Goal: Task Accomplishment & Management: Complete application form

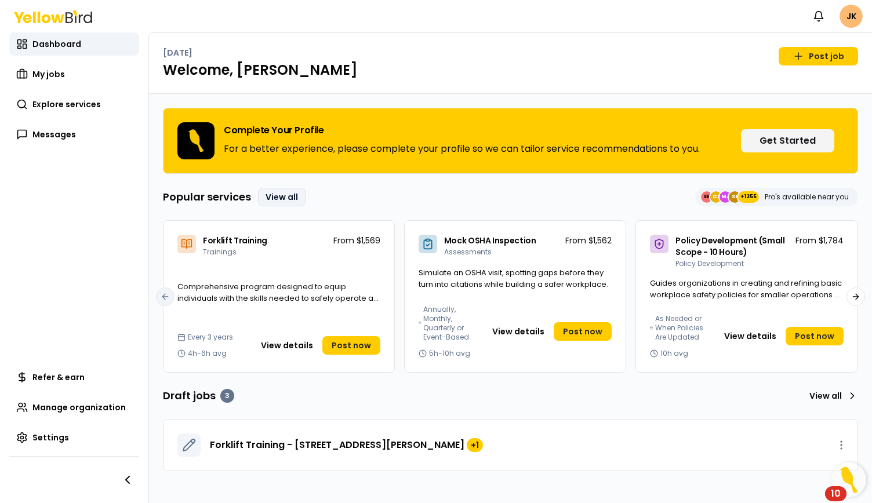
click at [290, 195] on link "View all" at bounding box center [282, 197] width 48 height 19
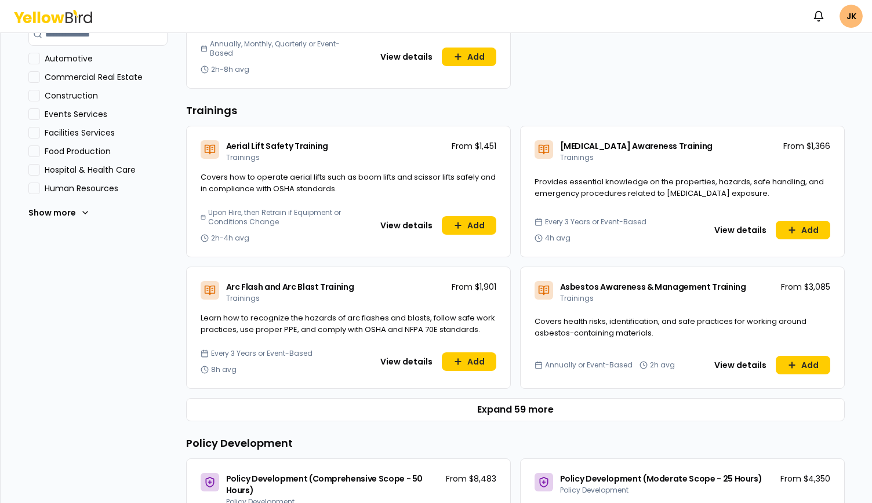
scroll to position [427, 0]
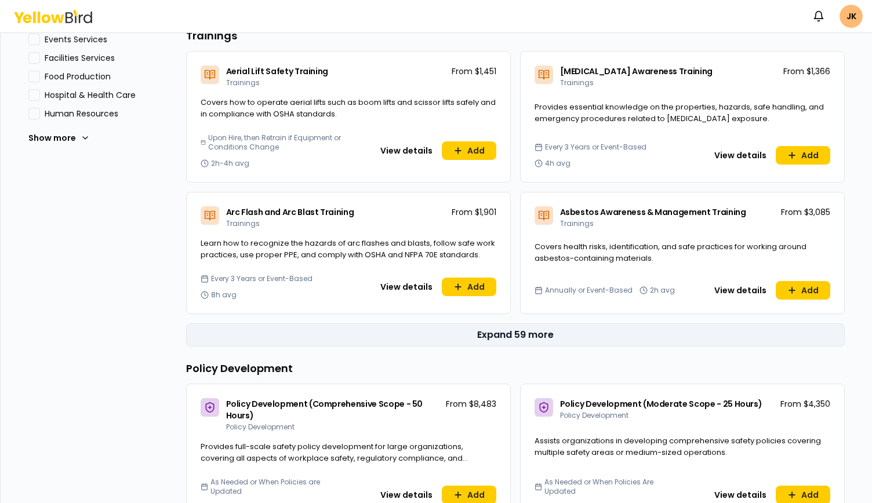
click at [496, 329] on button "Expand 59 more" at bounding box center [515, 334] width 659 height 23
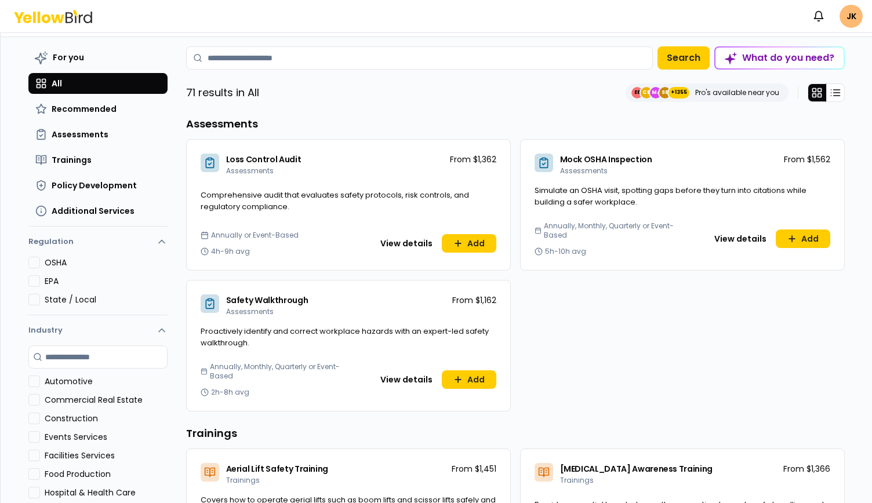
scroll to position [0, 0]
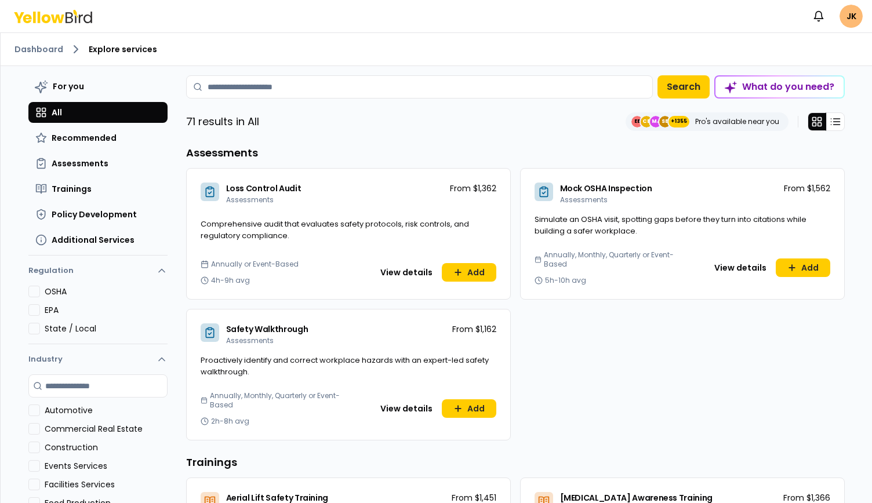
click at [79, 16] on icon at bounding box center [81, 18] width 4 height 9
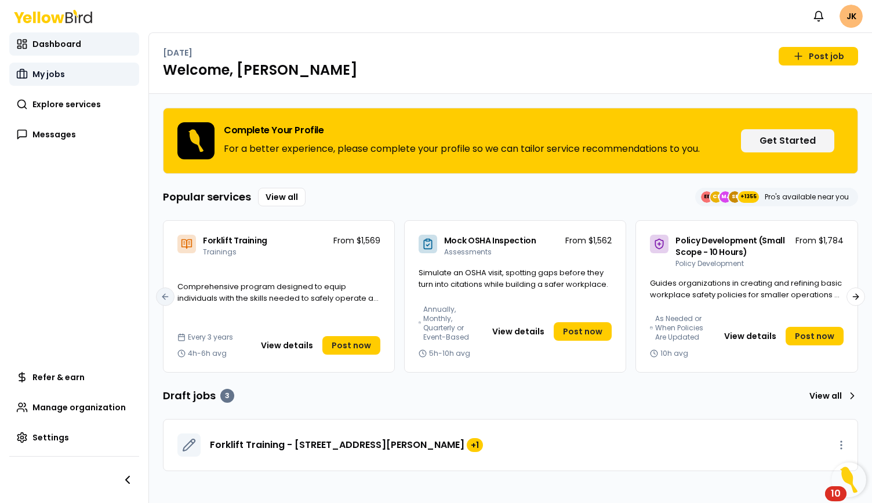
click at [65, 75] on link "My jobs" at bounding box center [74, 74] width 130 height 23
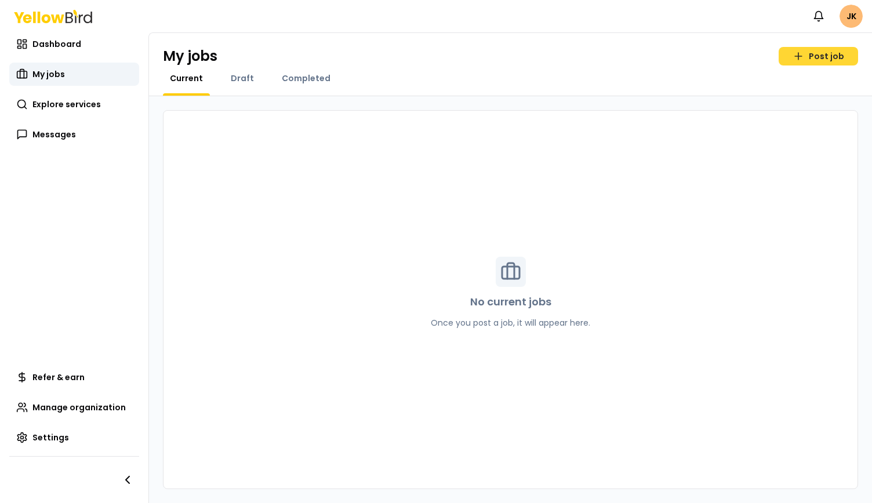
click at [827, 58] on link "Post job" at bounding box center [818, 56] width 79 height 19
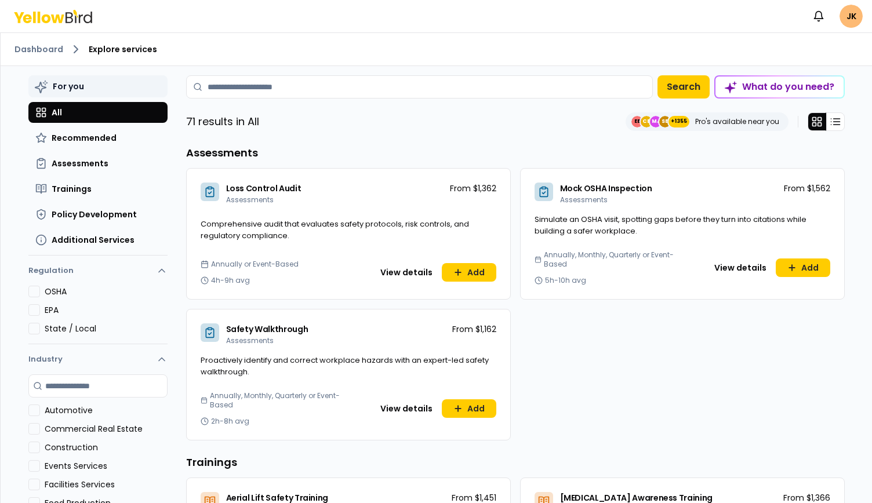
click at [83, 80] on button "For you" at bounding box center [97, 86] width 139 height 22
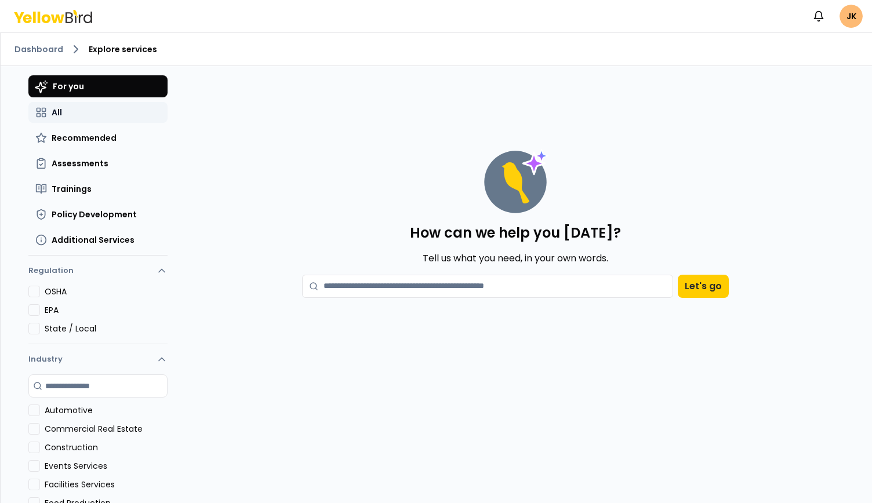
click at [79, 117] on button "All" at bounding box center [97, 112] width 139 height 21
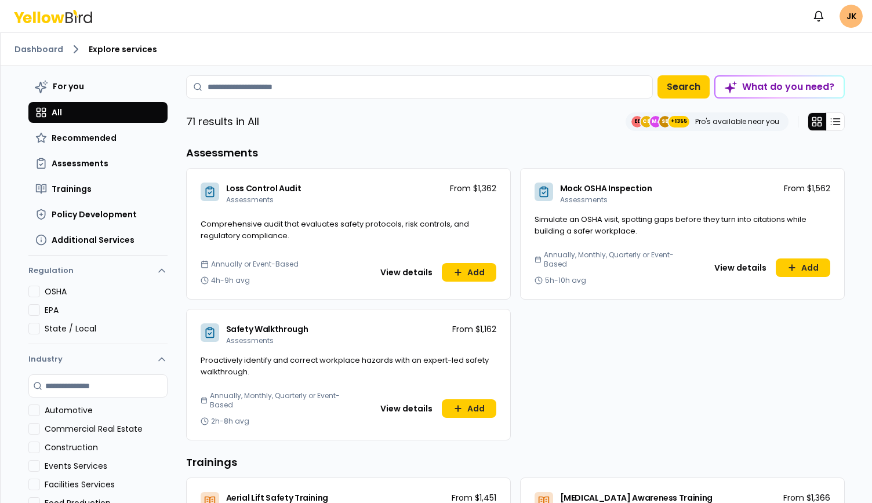
click at [49, 315] on div "OSHA EPA State / Local" at bounding box center [97, 315] width 139 height 58
click at [34, 307] on button "EPA" at bounding box center [34, 310] width 12 height 12
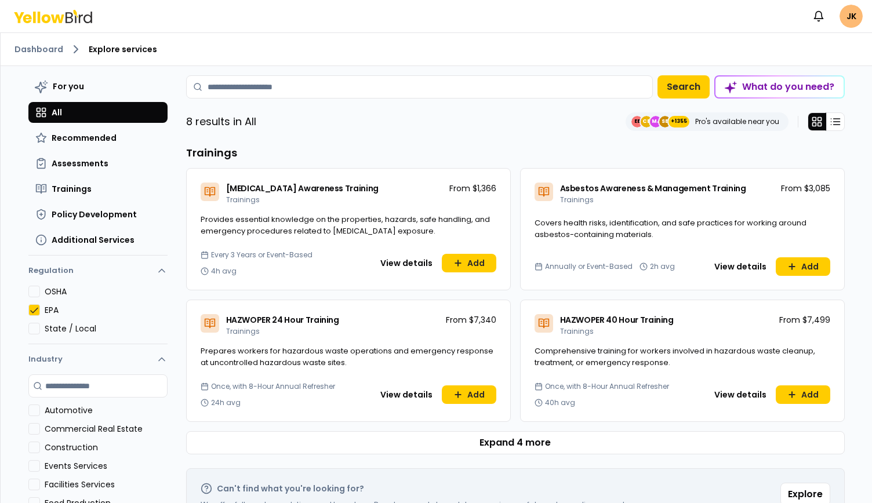
scroll to position [82, 0]
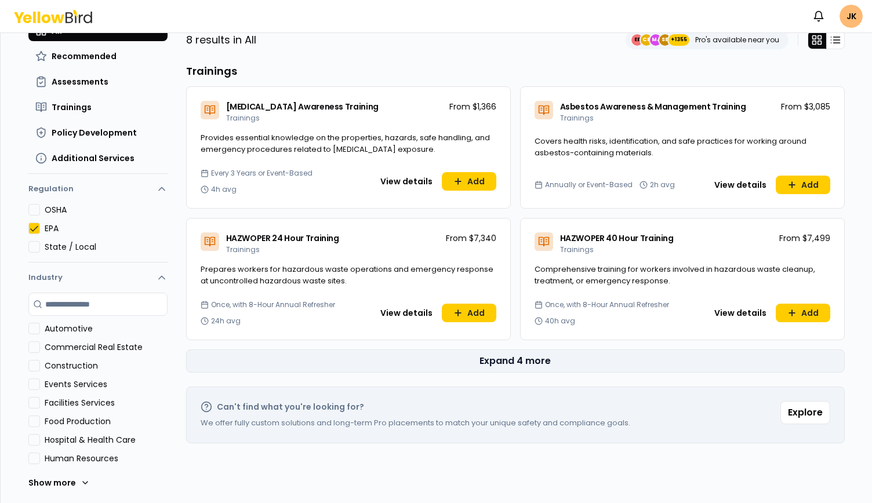
click at [558, 358] on button "Expand 4 more" at bounding box center [515, 361] width 659 height 23
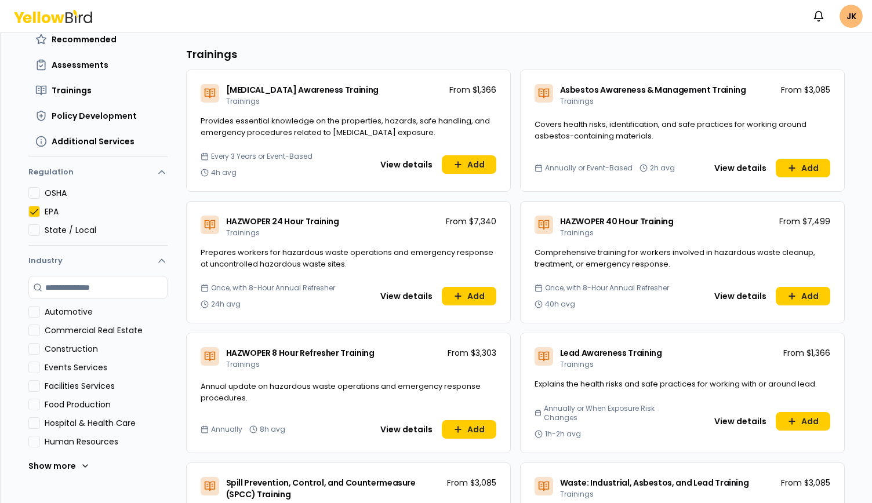
scroll to position [97, 0]
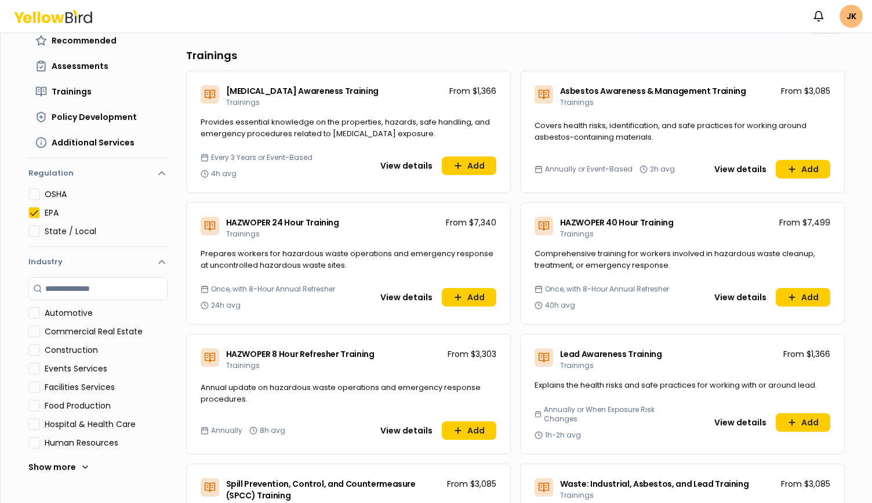
click at [30, 210] on button "EPA" at bounding box center [34, 213] width 12 height 12
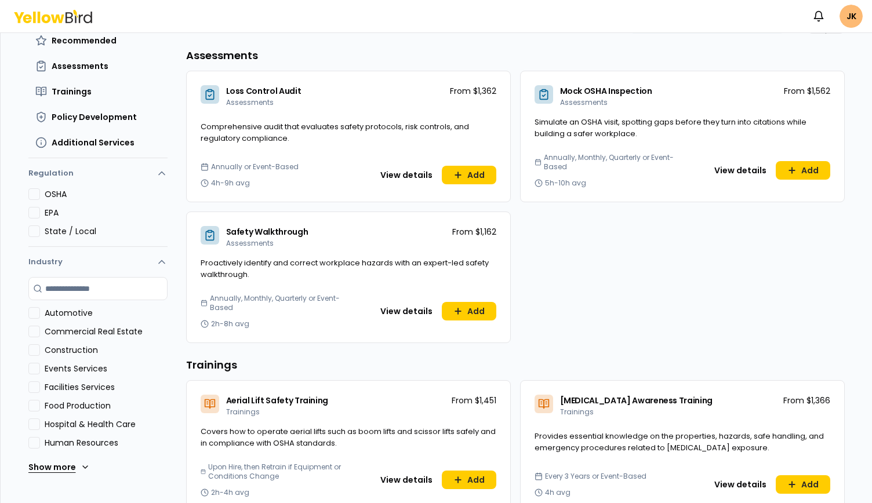
click at [63, 468] on button "Show more" at bounding box center [58, 467] width 61 height 23
click at [156, 257] on icon "button" at bounding box center [162, 262] width 12 height 12
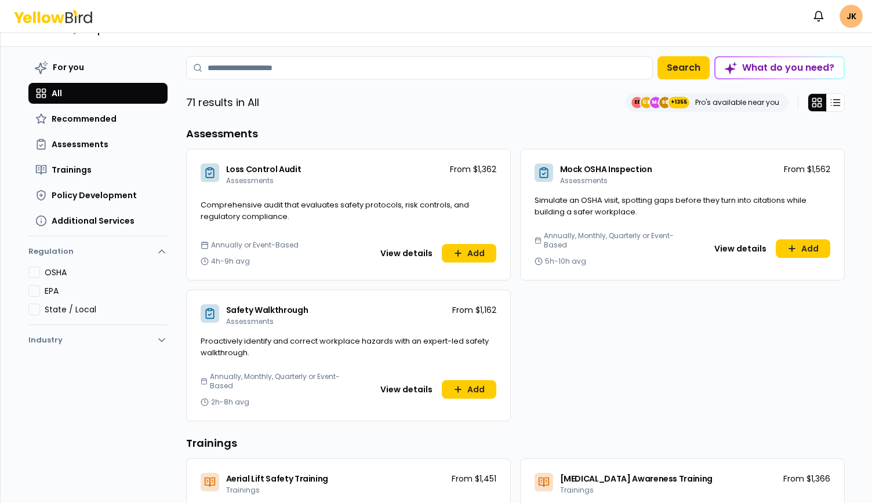
scroll to position [0, 0]
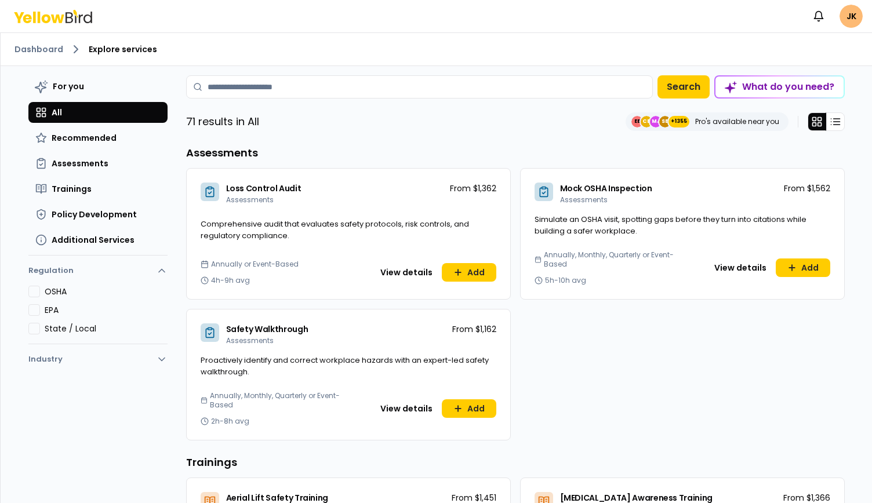
click at [34, 286] on button "OSHA" at bounding box center [34, 292] width 12 height 12
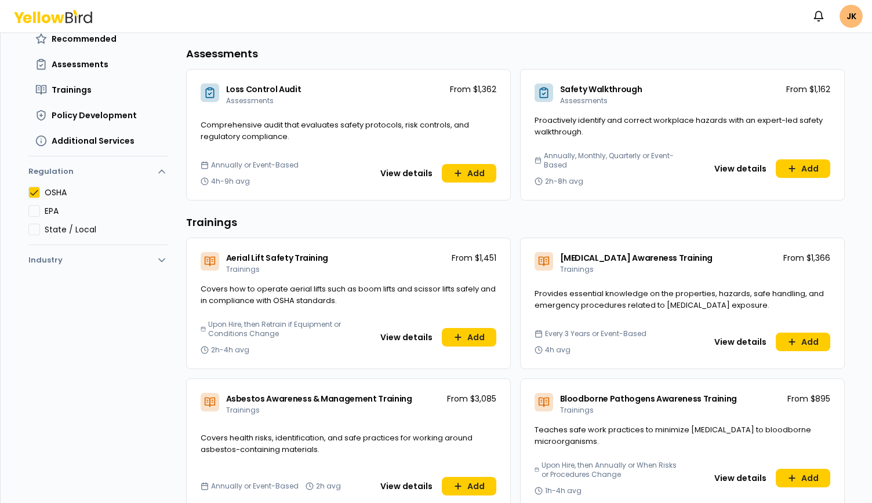
scroll to position [58, 0]
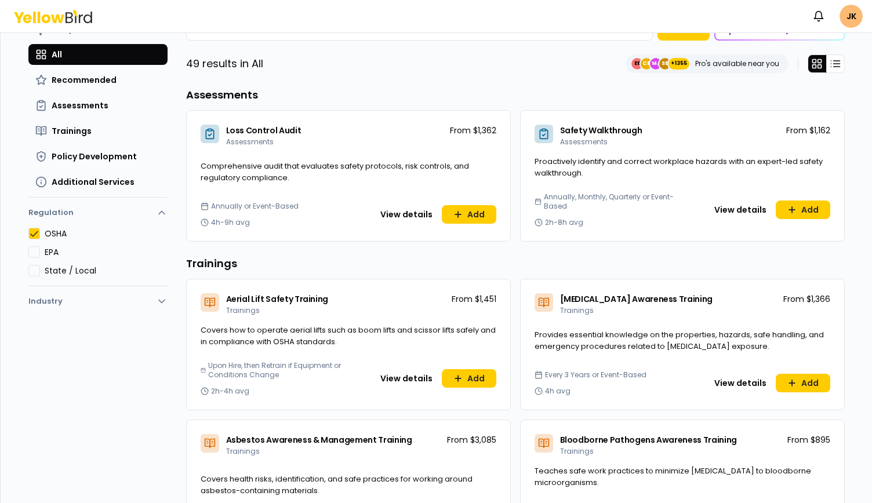
click at [30, 227] on button "Regulation" at bounding box center [97, 215] width 139 height 26
click at [36, 217] on button "Regulation" at bounding box center [97, 215] width 139 height 26
click at [30, 235] on button "OSHA" at bounding box center [34, 234] width 12 height 12
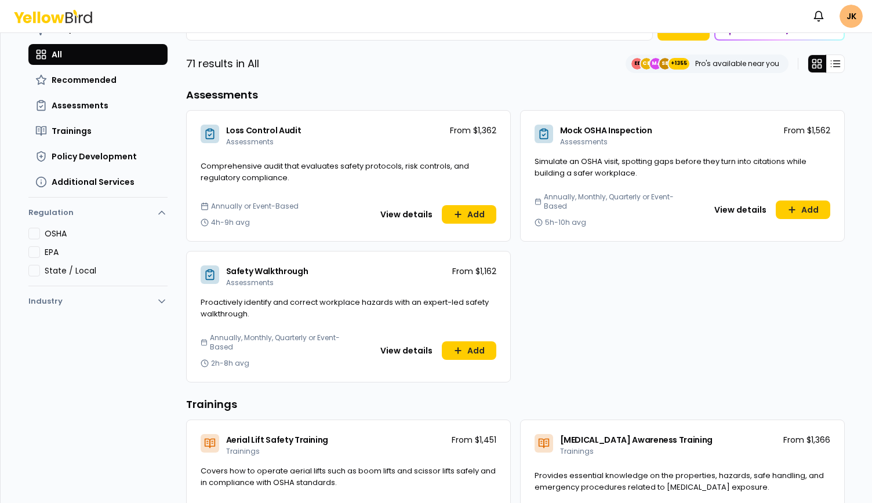
click at [30, 271] on button "State / Local" at bounding box center [34, 271] width 12 height 12
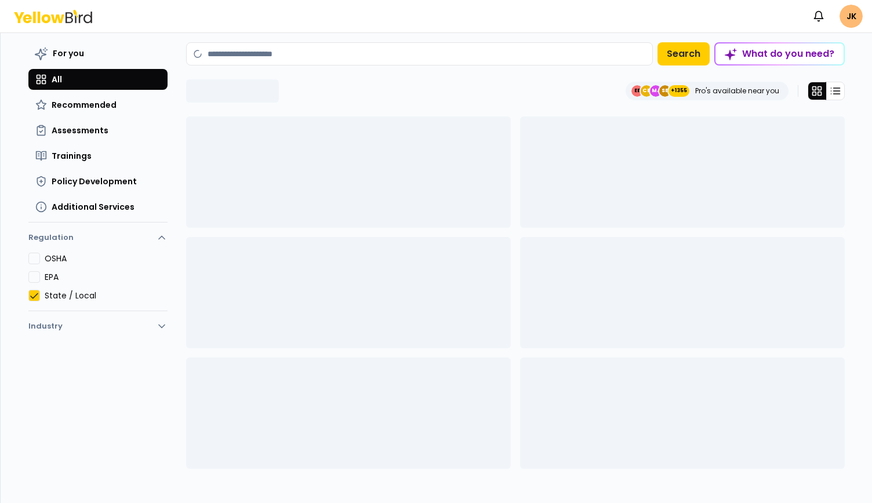
scroll to position [32, 0]
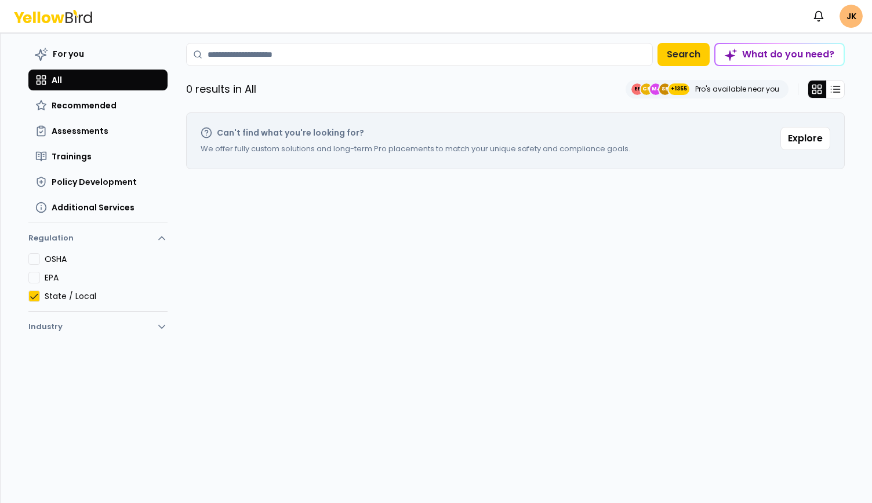
click at [29, 294] on button "State / Local" at bounding box center [34, 296] width 12 height 12
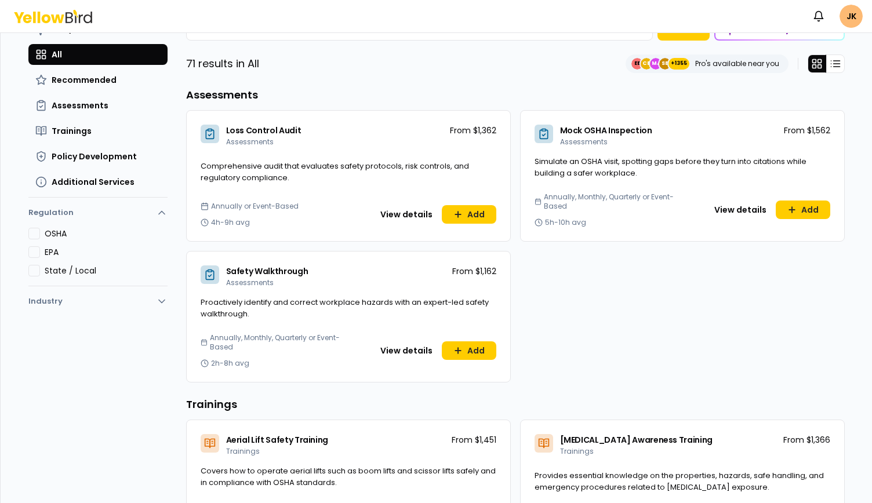
drag, startPoint x: 32, startPoint y: 234, endPoint x: 82, endPoint y: 202, distance: 58.9
click at [82, 202] on div "Regulation OSHA EPA State / Local" at bounding box center [97, 244] width 139 height 84
click at [143, 206] on button "Regulation" at bounding box center [97, 215] width 139 height 26
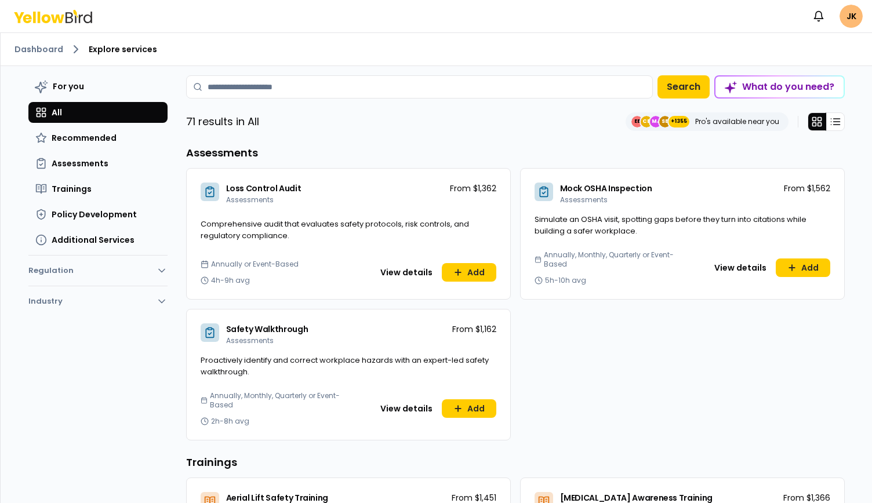
click at [38, 14] on rect at bounding box center [39, 18] width 3 height 12
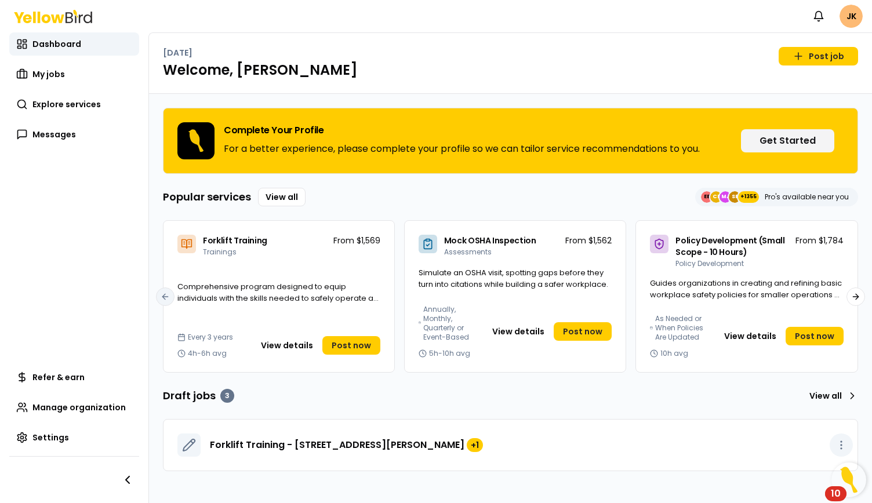
click at [841, 445] on icon "button" at bounding box center [841, 445] width 12 height 12
click at [819, 494] on div "Delete draft" at bounding box center [815, 488] width 68 height 19
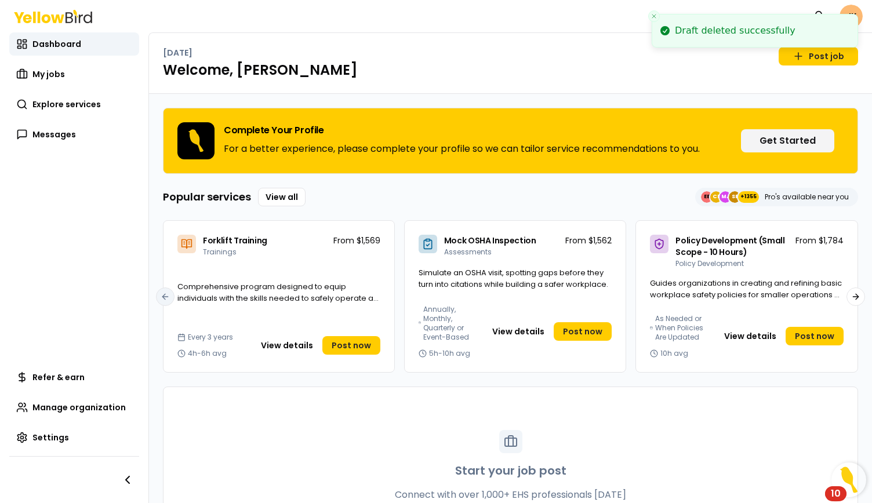
click at [548, 57] on div "[DATE] Post job" at bounding box center [510, 56] width 695 height 19
click at [520, 92] on div "[DATE] Post job Welcome, [PERSON_NAME]" at bounding box center [510, 63] width 723 height 61
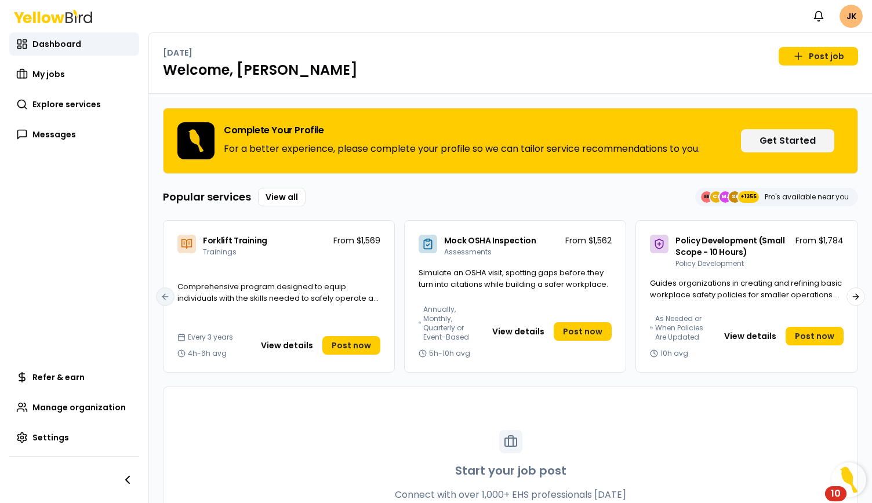
click at [505, 47] on div "[DATE] Post job" at bounding box center [510, 56] width 695 height 19
click at [285, 196] on link "View all" at bounding box center [282, 197] width 48 height 19
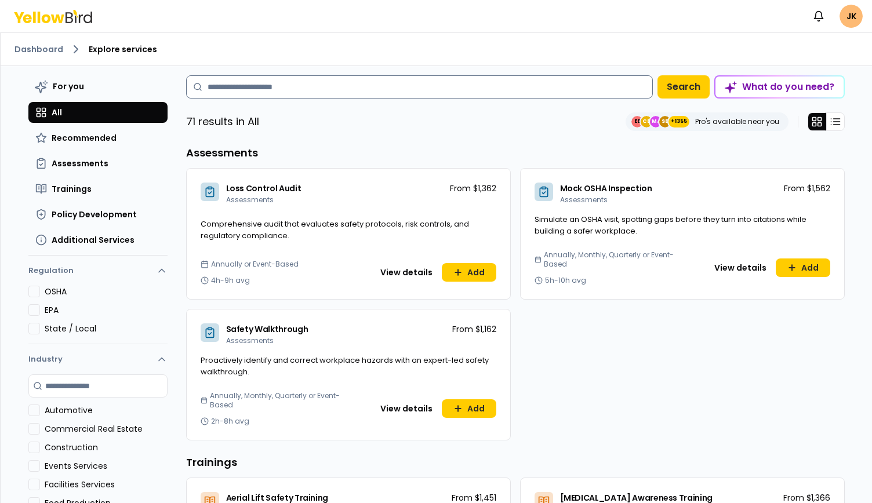
click at [323, 90] on input at bounding box center [419, 86] width 467 height 23
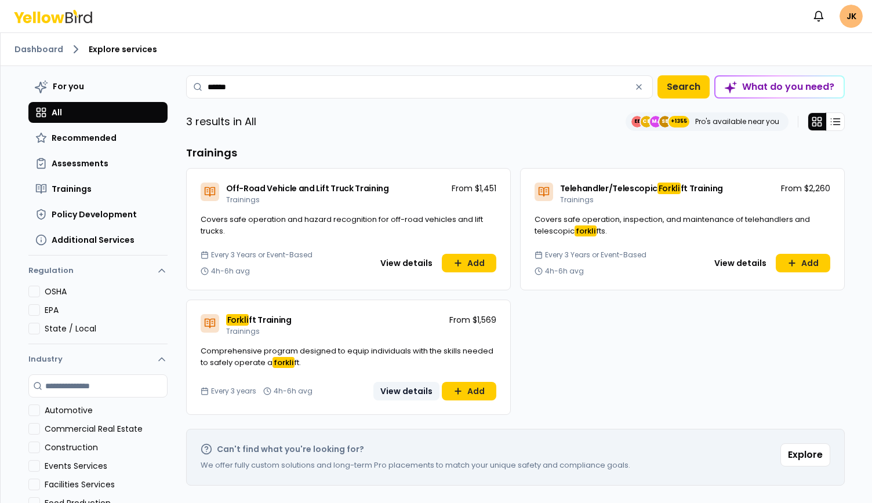
type input "******"
click at [400, 390] on button "View details" at bounding box center [406, 391] width 66 height 19
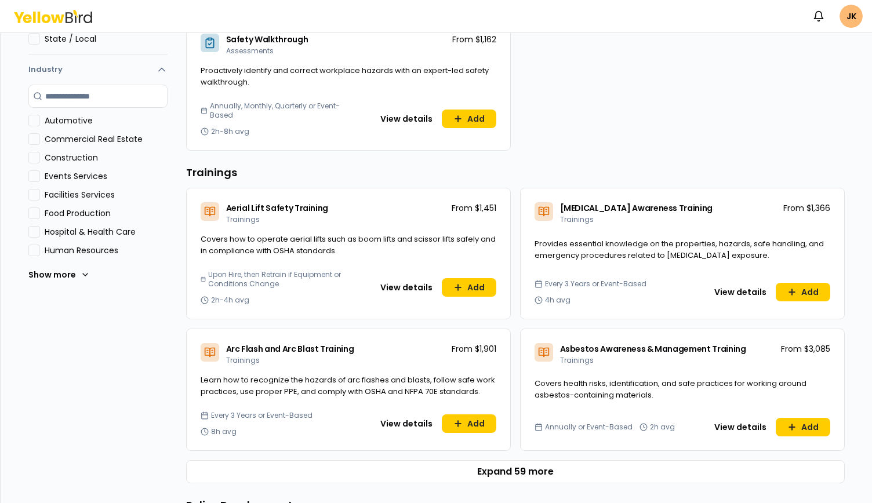
scroll to position [348, 0]
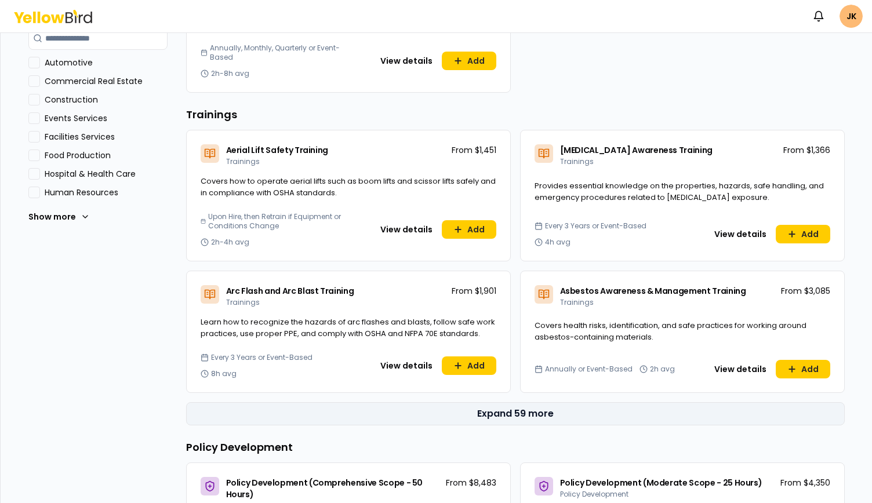
click at [504, 412] on button "Expand 59 more" at bounding box center [515, 413] width 659 height 23
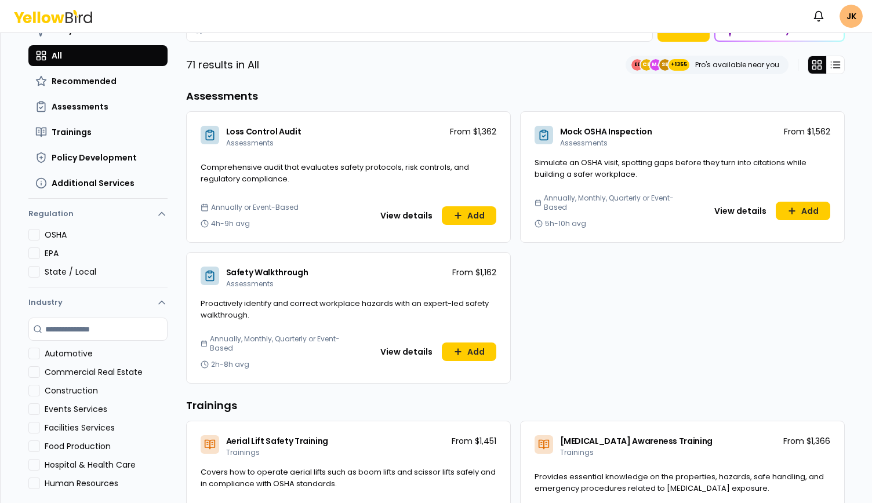
scroll to position [0, 0]
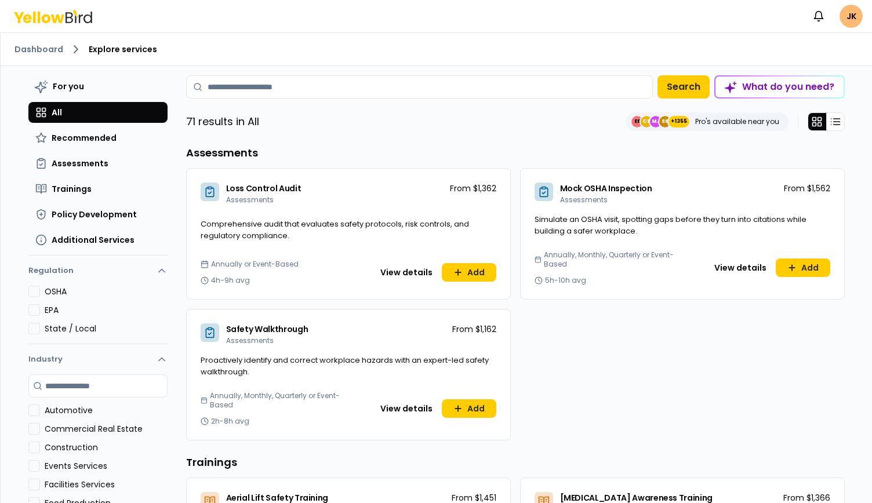
click at [57, 17] on icon at bounding box center [57, 18] width 13 height 9
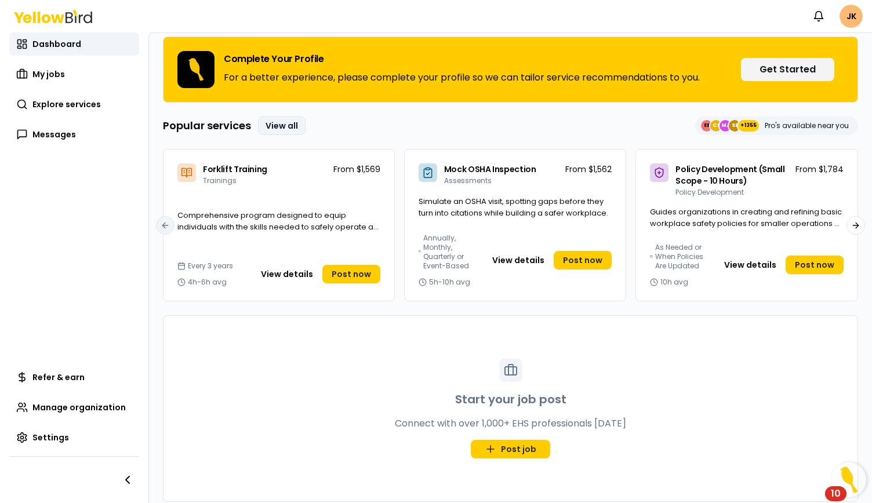
scroll to position [82, 0]
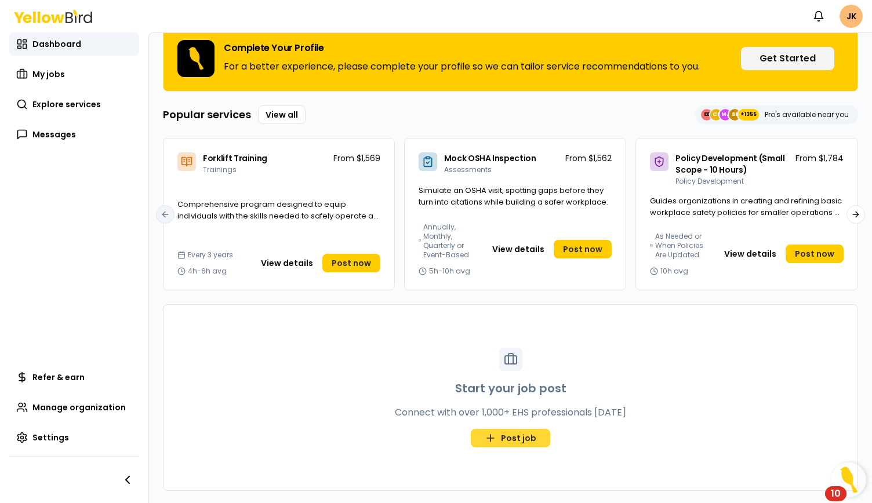
click at [516, 441] on link "Post job" at bounding box center [510, 438] width 79 height 19
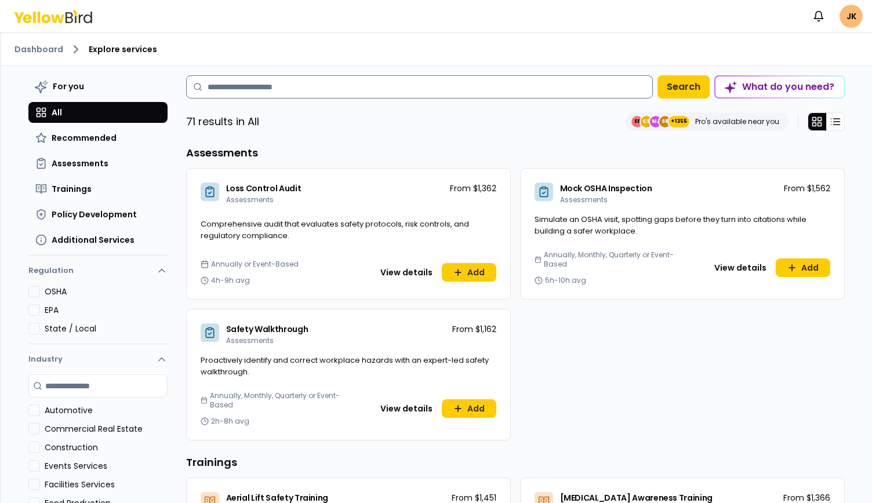
click at [416, 84] on input at bounding box center [419, 86] width 467 height 23
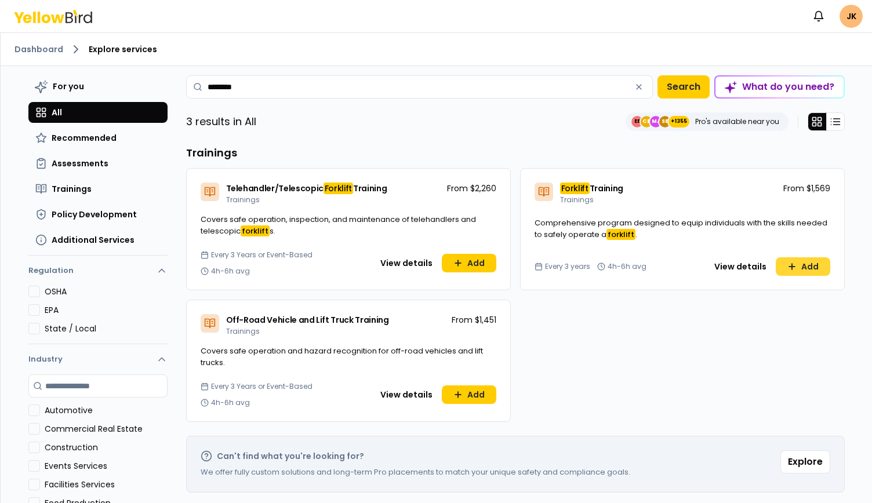
type input "********"
click at [794, 266] on button "Add" at bounding box center [803, 266] width 54 height 19
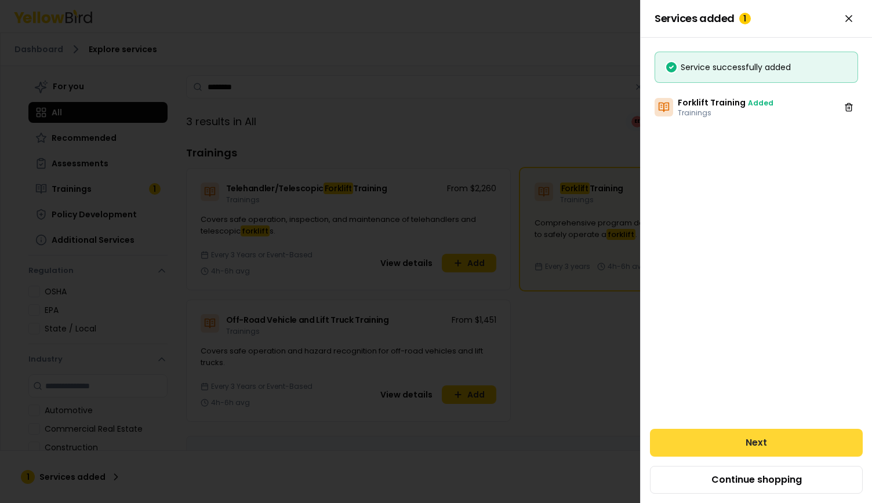
click at [798, 443] on button "Next" at bounding box center [756, 443] width 213 height 28
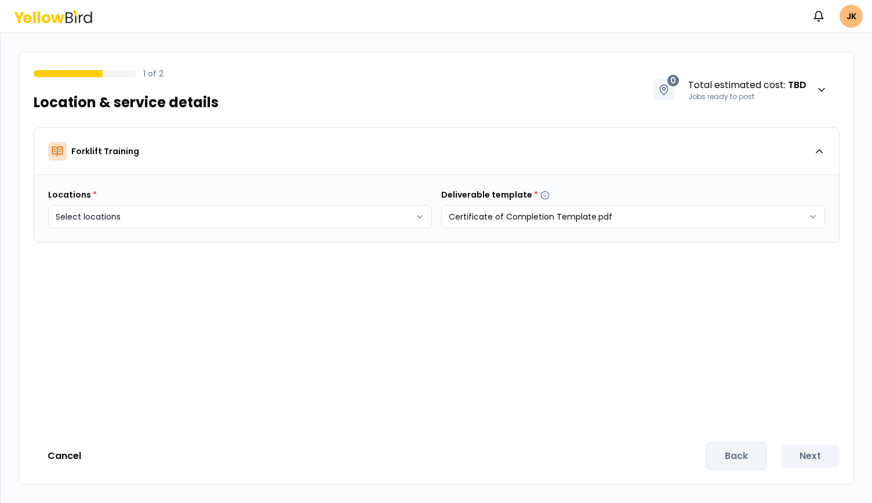
click at [351, 220] on body "Notifications JK 1 of 2 Location & service details 0 Total estimated cost : TBD…" at bounding box center [436, 251] width 872 height 503
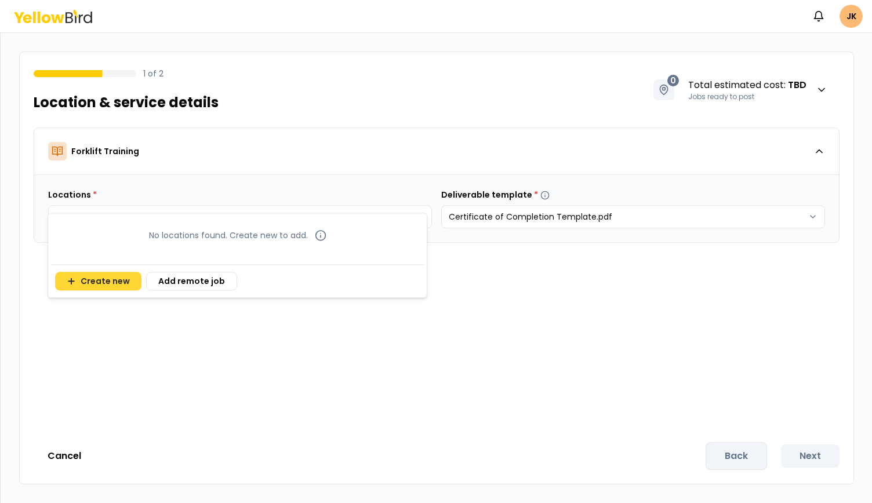
click at [130, 278] on button "Create new" at bounding box center [98, 281] width 86 height 19
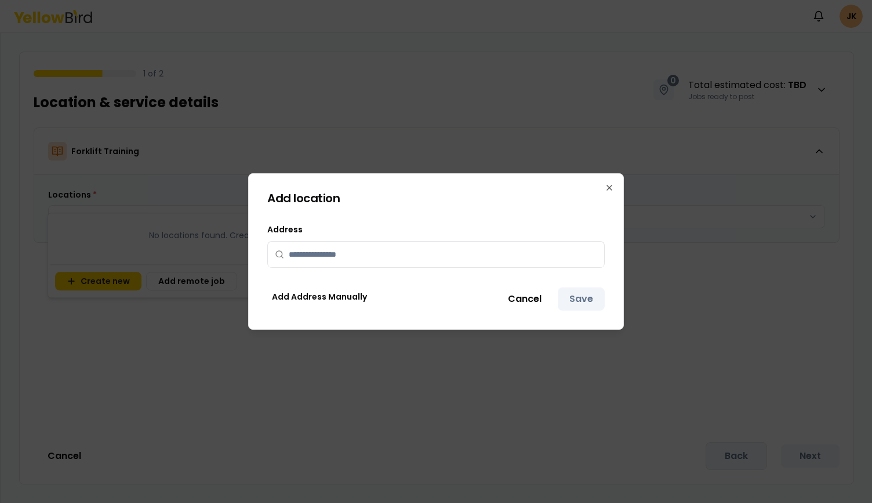
click at [341, 254] on input "text" at bounding box center [443, 255] width 308 height 26
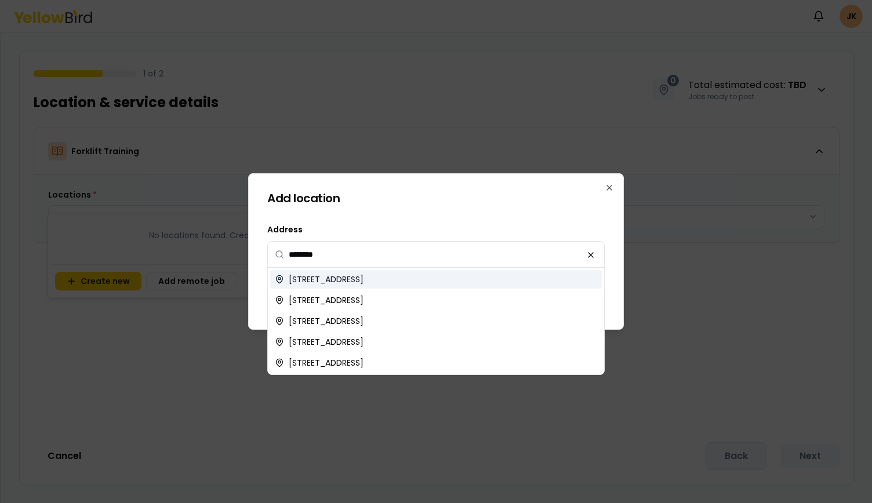
click at [357, 280] on span "[STREET_ADDRESS]" at bounding box center [326, 280] width 75 height 12
type input "**********"
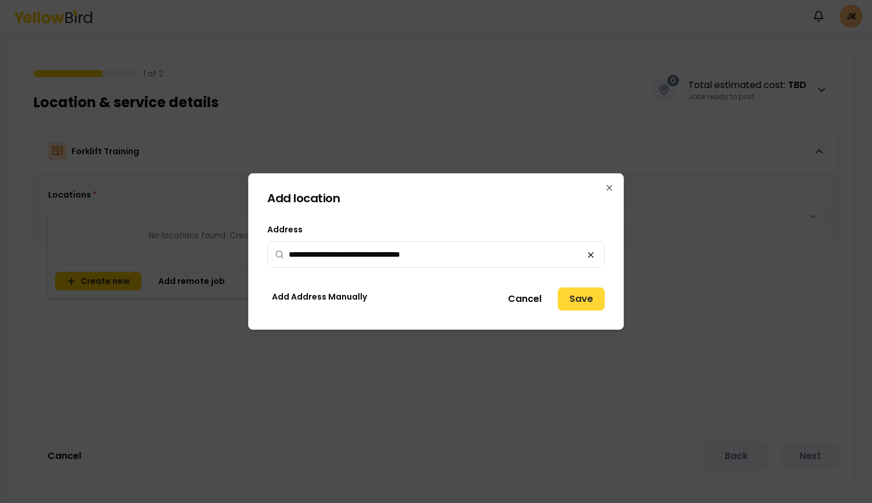
click at [588, 301] on button "Save" at bounding box center [581, 299] width 47 height 23
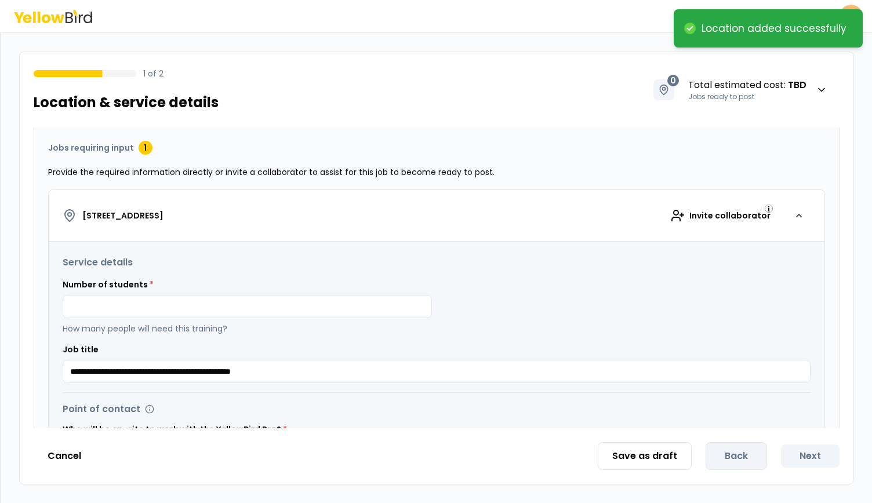
scroll to position [174, 0]
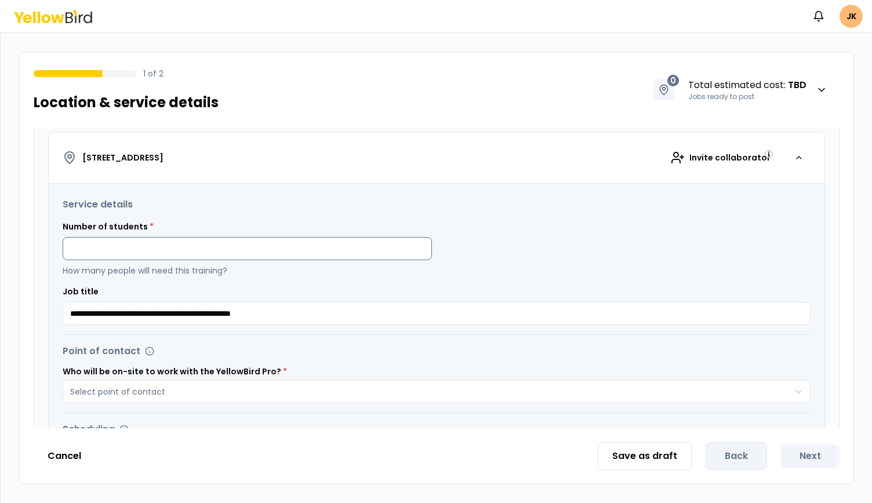
click at [220, 246] on input at bounding box center [247, 248] width 369 height 23
type input "*"
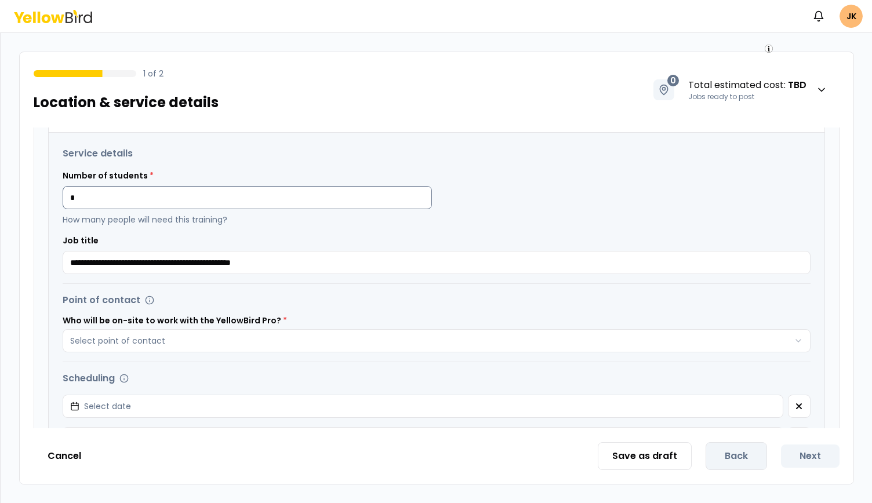
scroll to position [290, 0]
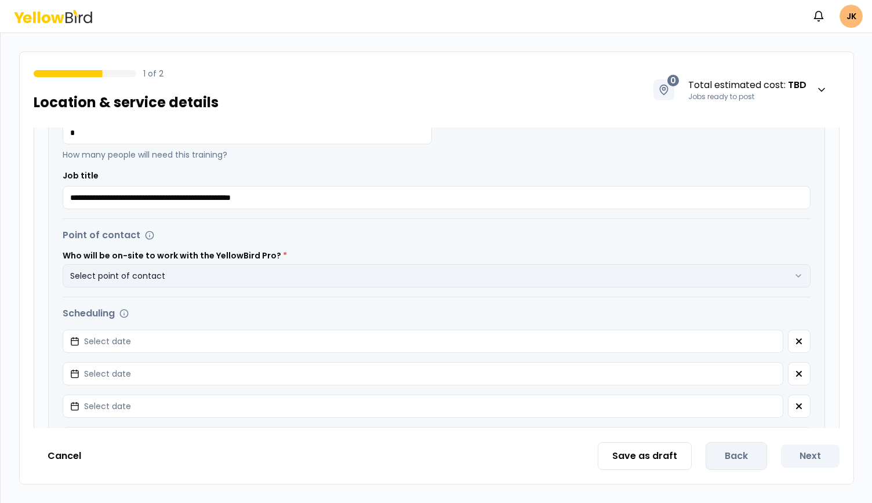
click at [227, 277] on button "Select point of contact" at bounding box center [437, 275] width 748 height 23
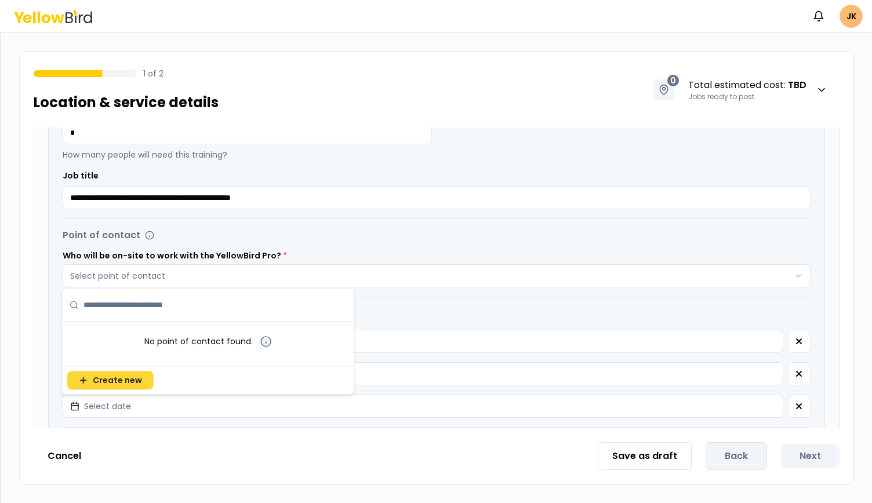
click at [115, 386] on button "Create new" at bounding box center [110, 380] width 86 height 19
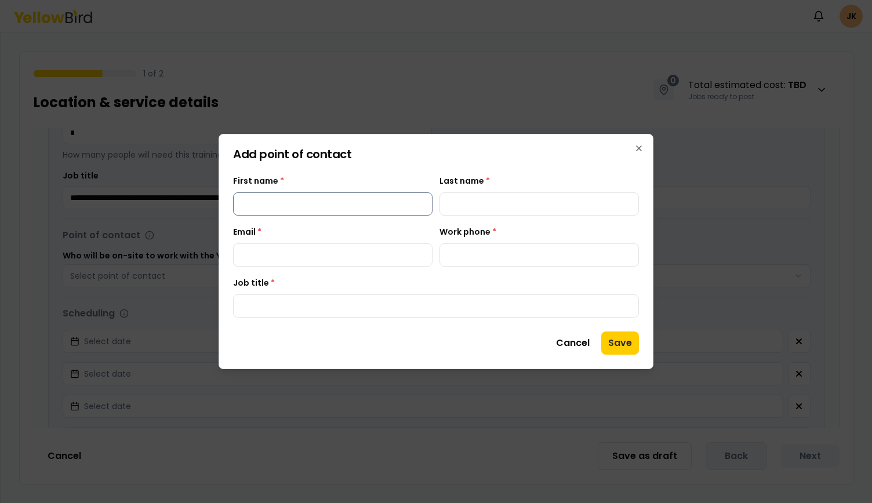
click at [424, 197] on input "First name *" at bounding box center [332, 203] width 199 height 23
type input "*****"
click at [563, 344] on button "Cancel" at bounding box center [573, 343] width 48 height 23
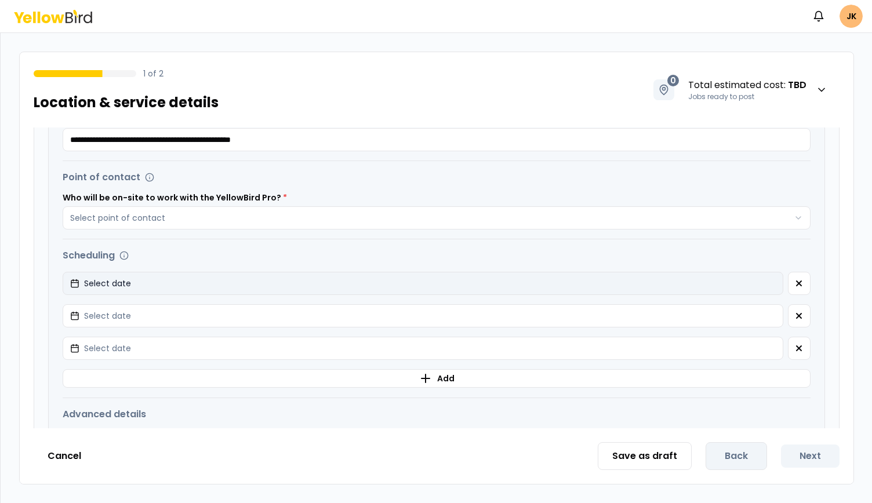
scroll to position [406, 0]
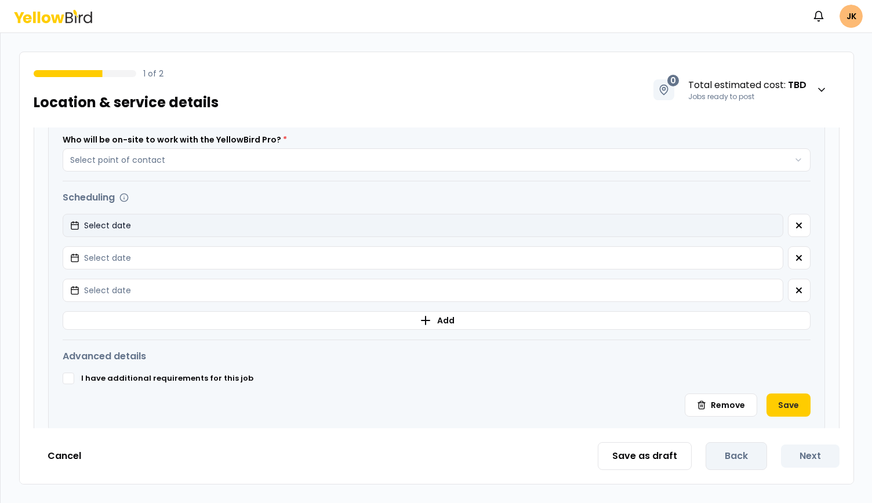
click at [145, 219] on button "Select date" at bounding box center [423, 225] width 721 height 23
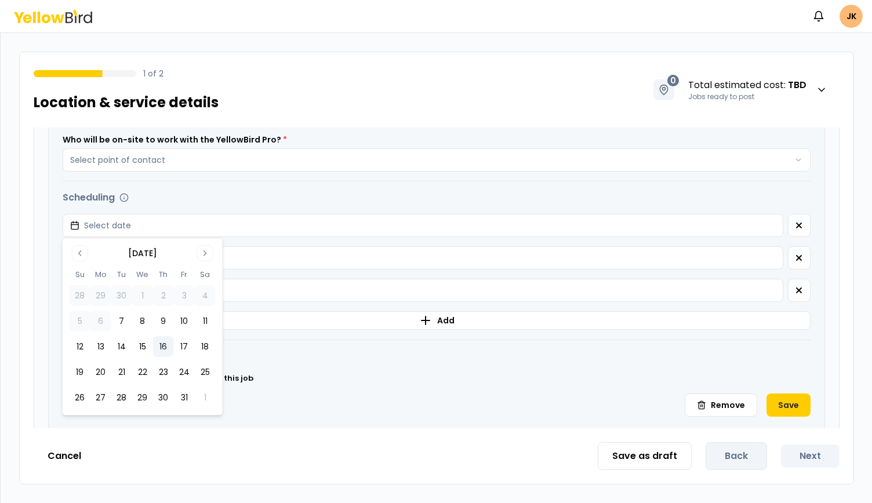
click at [166, 348] on button "16" at bounding box center [163, 346] width 21 height 21
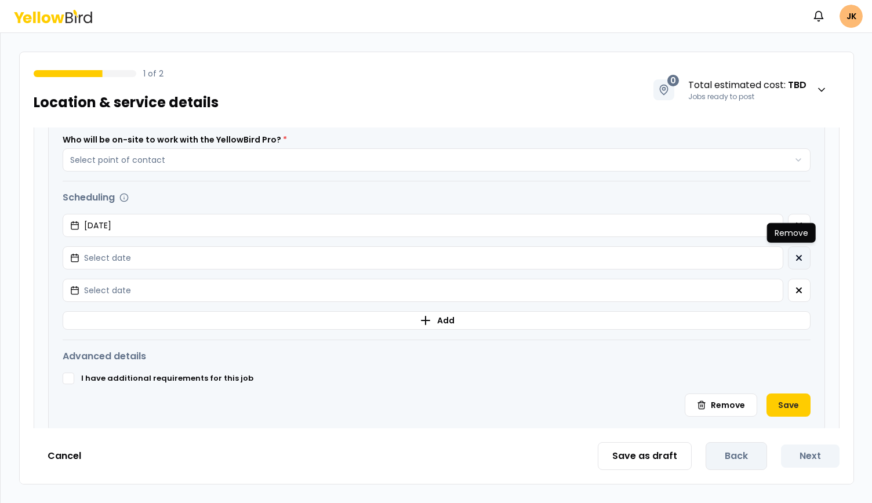
click at [794, 258] on icon "button" at bounding box center [798, 257] width 9 height 9
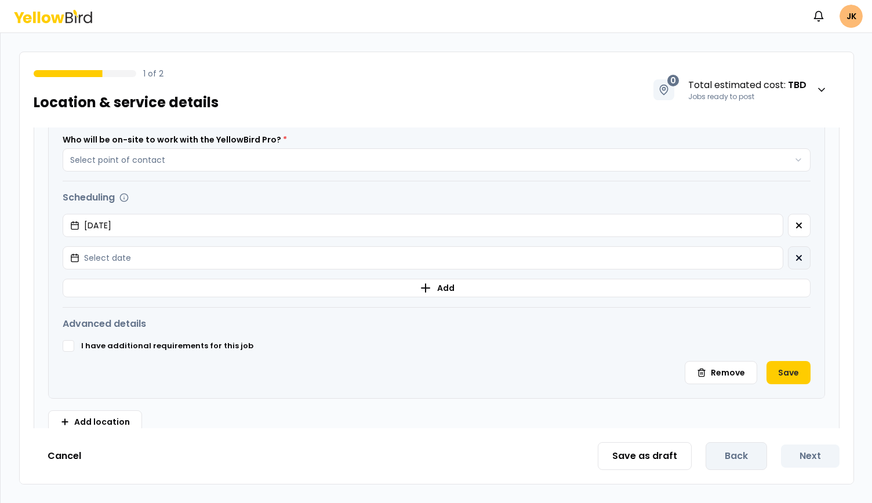
click at [794, 258] on icon "button" at bounding box center [798, 257] width 9 height 9
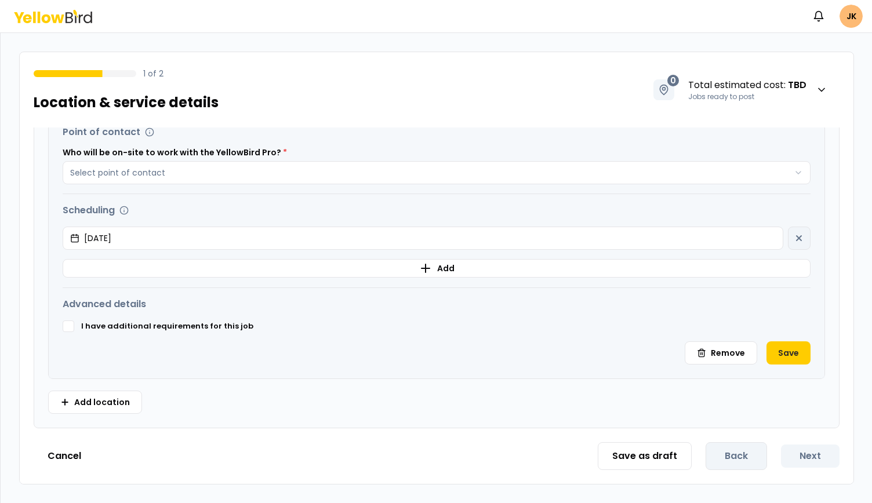
scroll to position [391, 0]
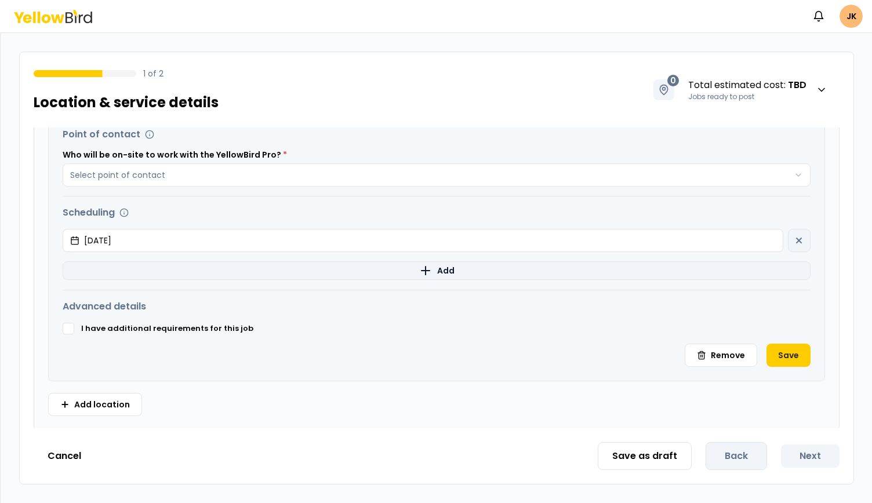
click at [698, 268] on button "Add" at bounding box center [437, 270] width 748 height 19
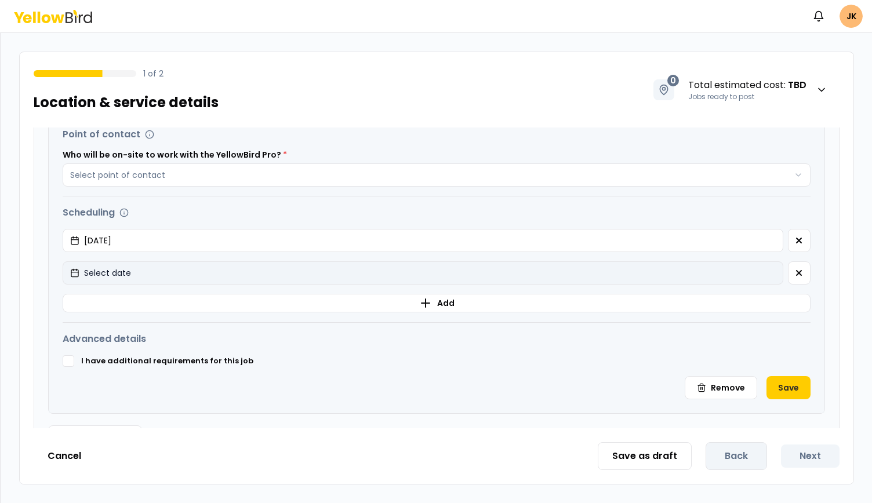
click at [708, 266] on button "Select date" at bounding box center [423, 272] width 721 height 23
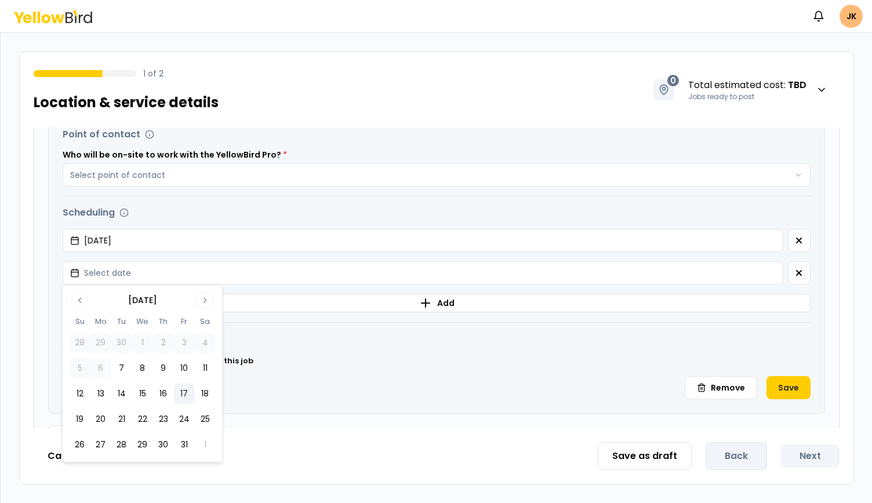
click at [182, 390] on button "17" at bounding box center [184, 394] width 21 height 21
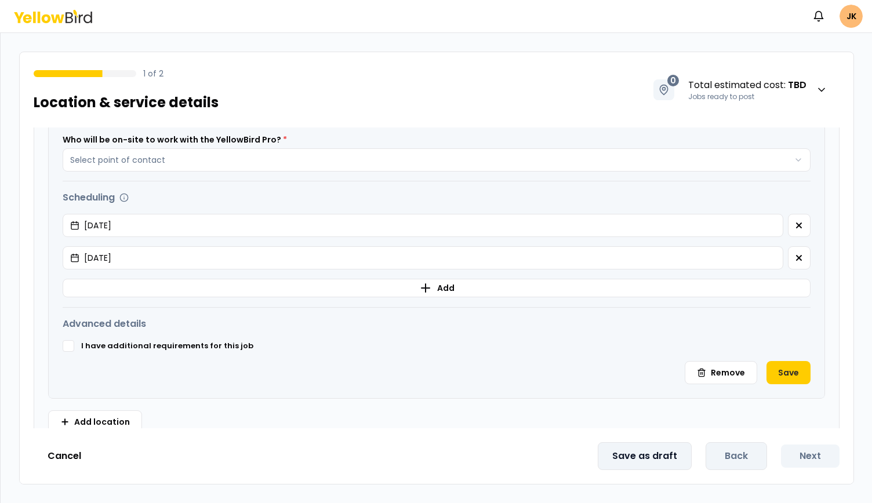
scroll to position [423, 0]
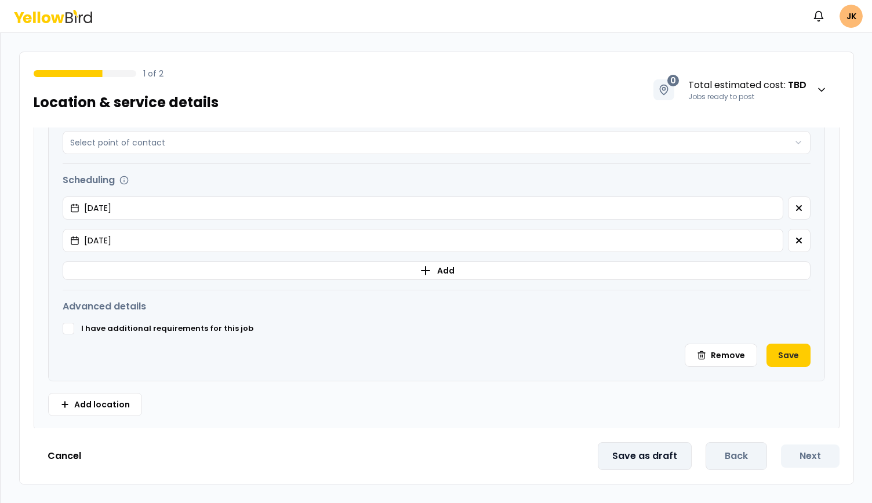
click at [638, 459] on button "Save as draft" at bounding box center [645, 456] width 94 height 28
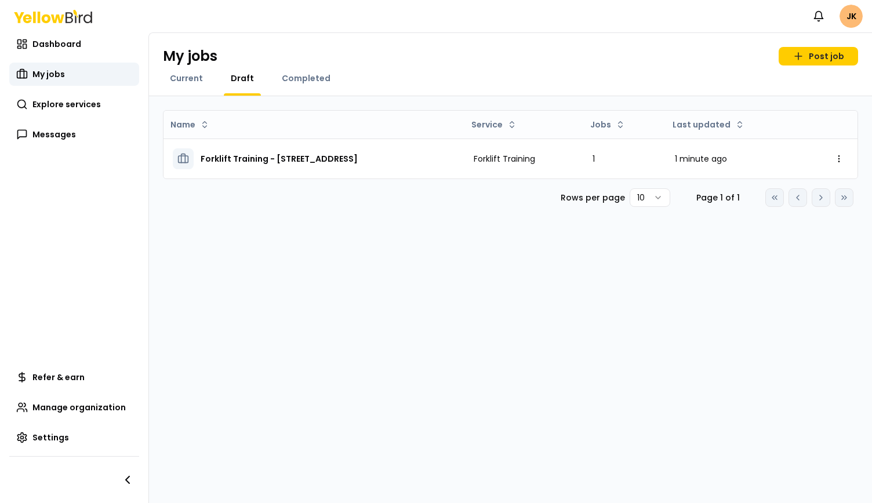
click at [57, 17] on icon at bounding box center [57, 18] width 13 height 9
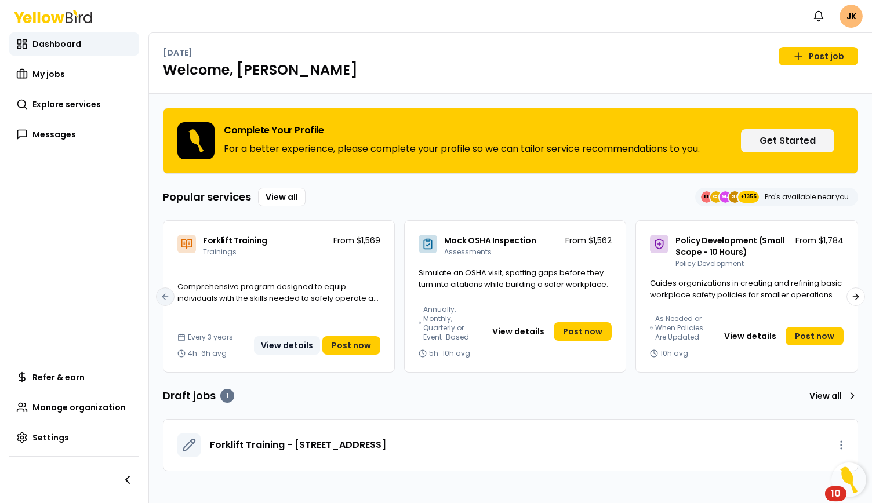
click at [294, 344] on button "View details" at bounding box center [287, 345] width 66 height 19
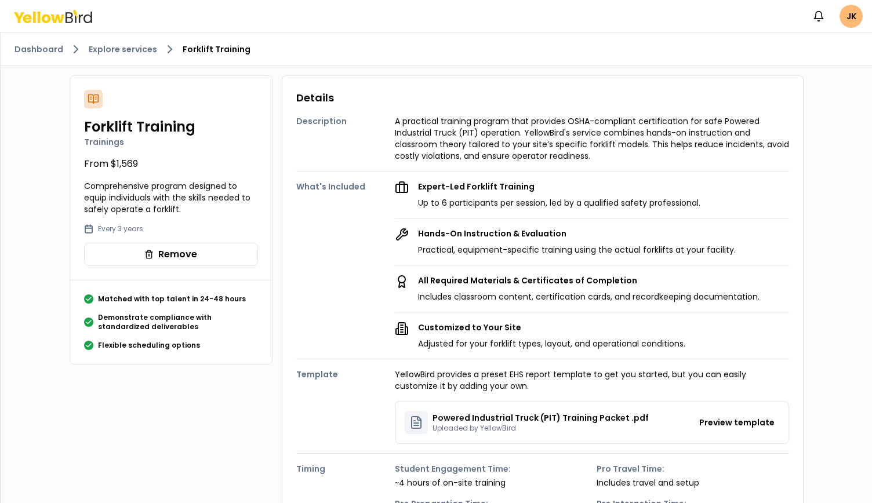
click at [67, 16] on icon at bounding box center [53, 16] width 78 height 13
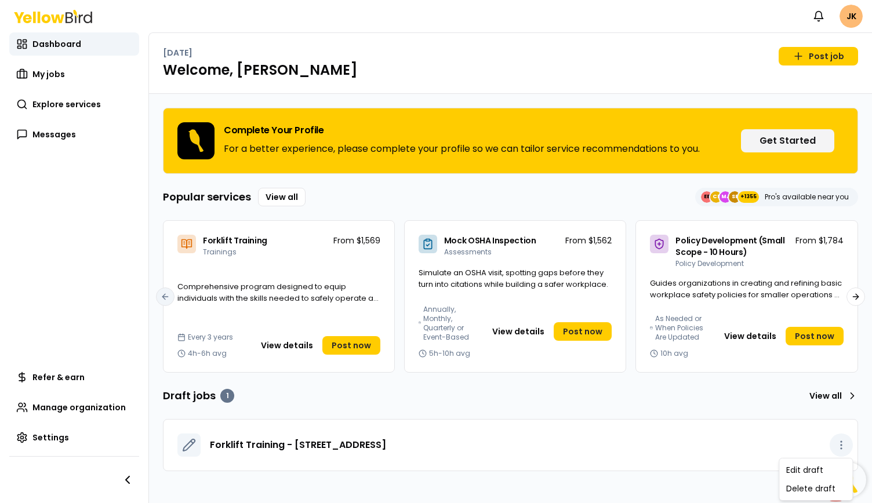
click at [841, 439] on icon "button" at bounding box center [841, 445] width 12 height 12
click at [822, 492] on div "Delete draft" at bounding box center [815, 488] width 68 height 19
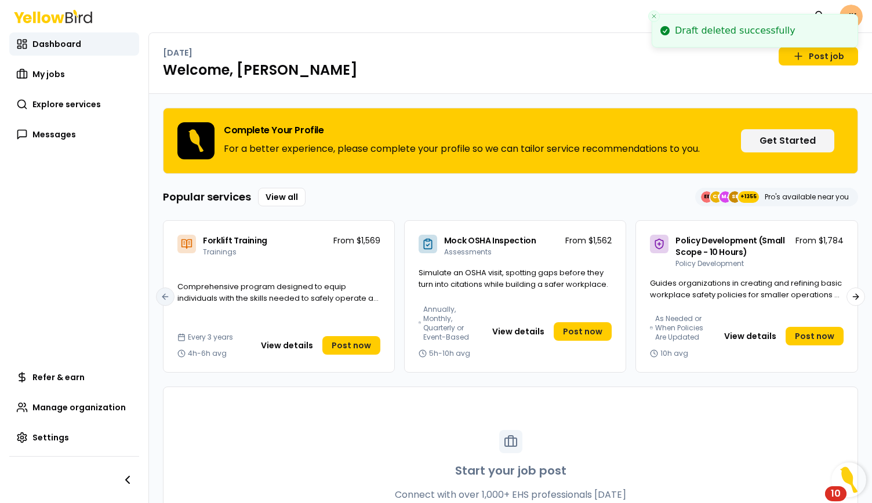
click at [541, 48] on div "[DATE] Post job" at bounding box center [510, 56] width 695 height 19
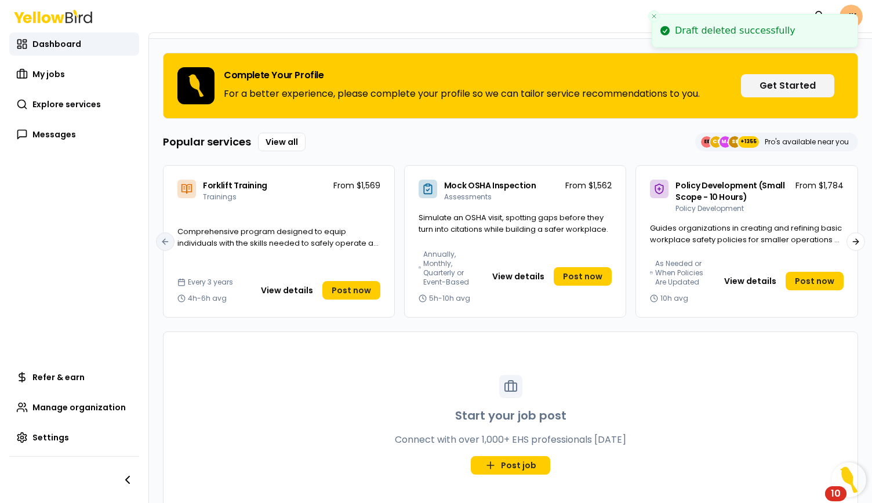
scroll to position [82, 0]
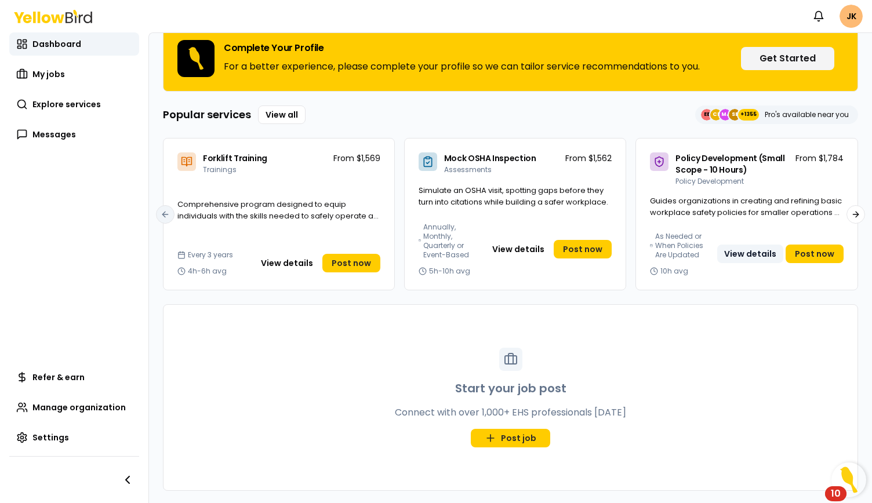
click at [747, 252] on button "View details" at bounding box center [750, 254] width 66 height 19
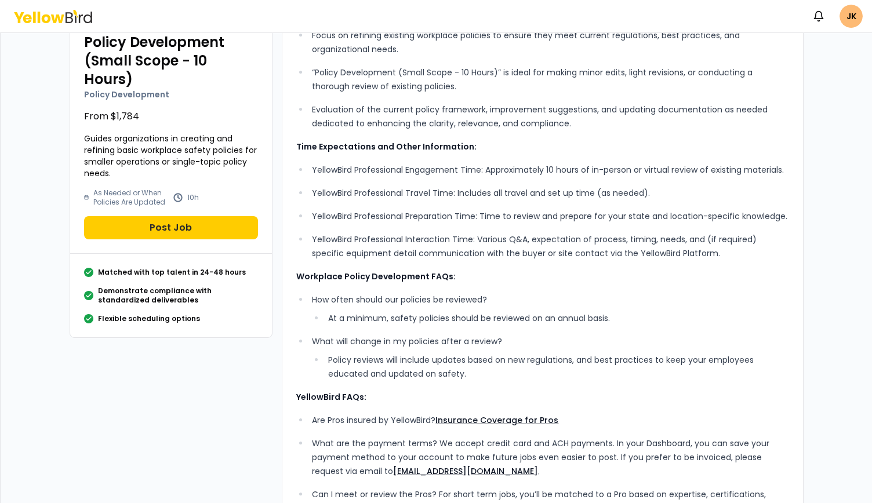
scroll to position [170, 0]
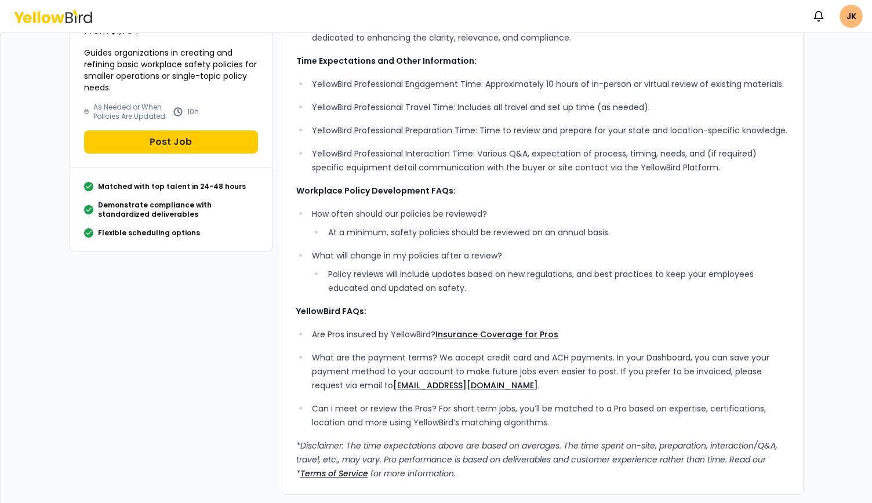
click at [491, 331] on link "Insurance Coverage for Pros" at bounding box center [496, 335] width 123 height 12
